Goal: Transaction & Acquisition: Purchase product/service

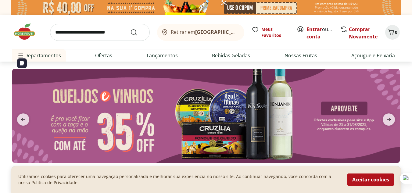
scroll to position [31, 0]
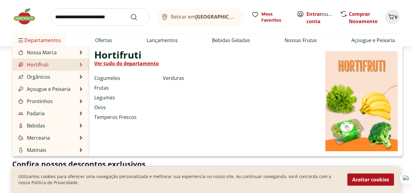
click at [48, 64] on link "Hortifruti" at bounding box center [32, 64] width 31 height 7
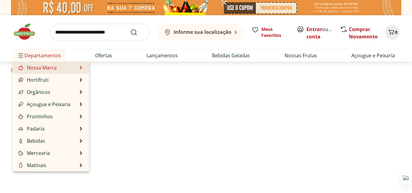
select select "**********"
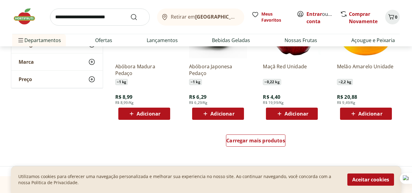
scroll to position [397, 0]
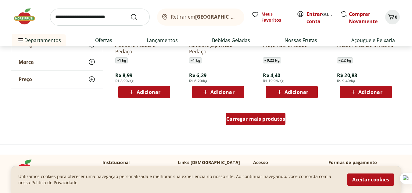
click at [263, 119] on span "Carregar mais produtos" at bounding box center [256, 119] width 59 height 5
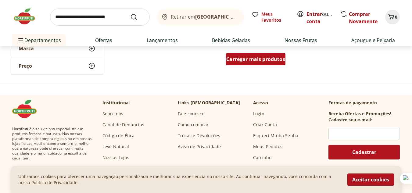
click at [248, 61] on span "Carregar mais produtos" at bounding box center [256, 59] width 59 height 5
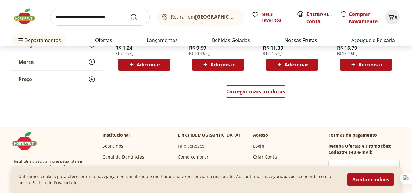
scroll to position [1221, 0]
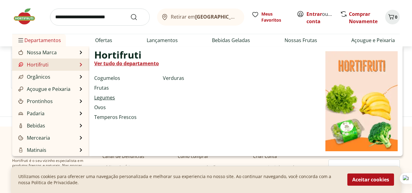
click at [107, 99] on link "Legumes" at bounding box center [104, 97] width 21 height 7
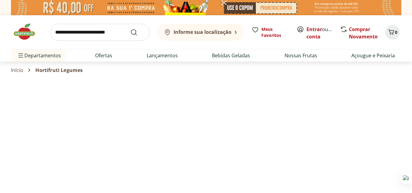
select select "**********"
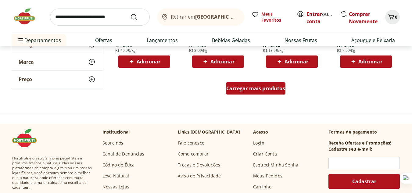
click at [243, 90] on span "Carregar mais produtos" at bounding box center [256, 88] width 59 height 5
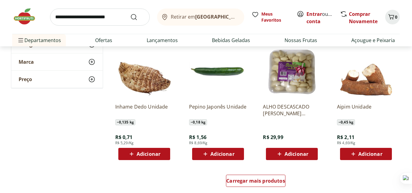
scroll to position [733, 0]
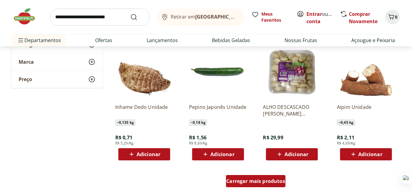
click at [257, 182] on span "Carregar mais produtos" at bounding box center [256, 181] width 59 height 5
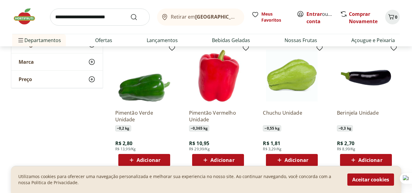
scroll to position [519, 0]
